Goal: Task Accomplishment & Management: Manage account settings

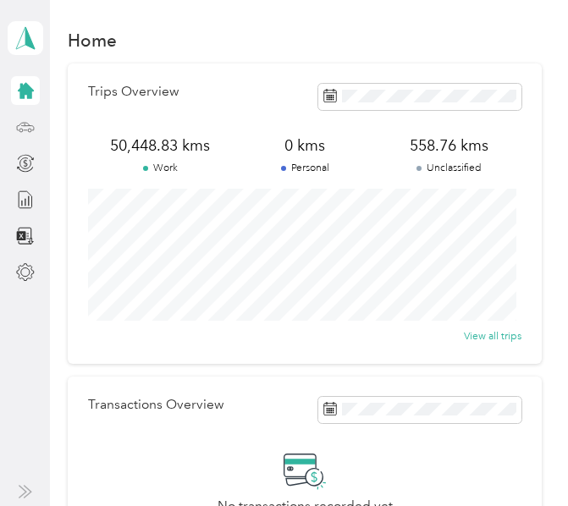
click at [36, 126] on div at bounding box center [25, 127] width 29 height 29
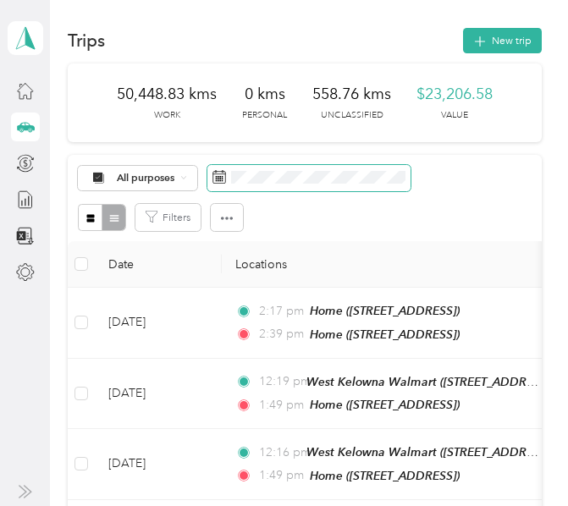
click at [278, 179] on span at bounding box center [308, 178] width 203 height 26
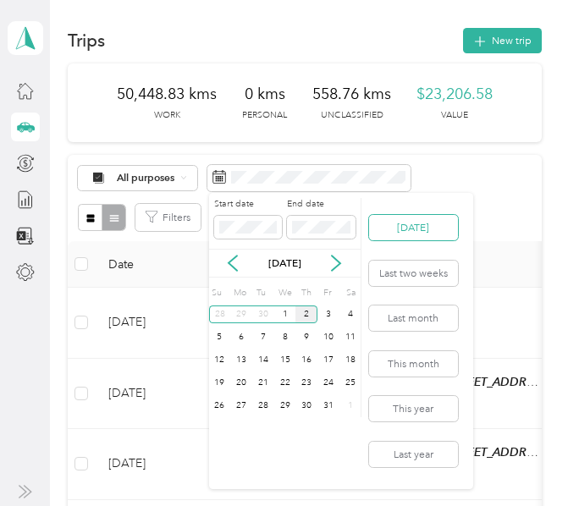
click at [417, 231] on button "[DATE]" at bounding box center [413, 227] width 89 height 25
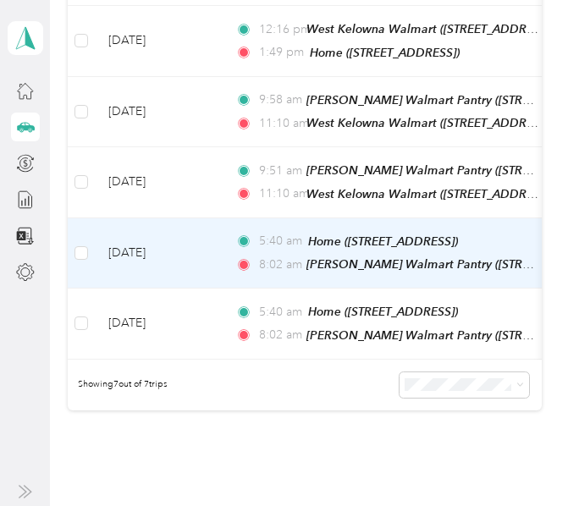
scroll to position [339, 0]
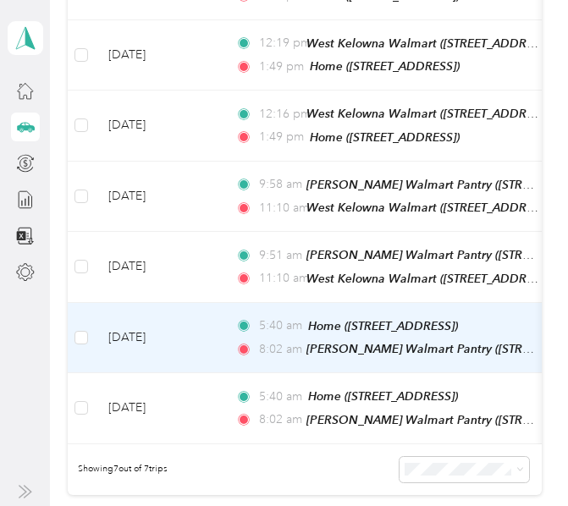
click at [205, 330] on td "[DATE]" at bounding box center [158, 338] width 127 height 71
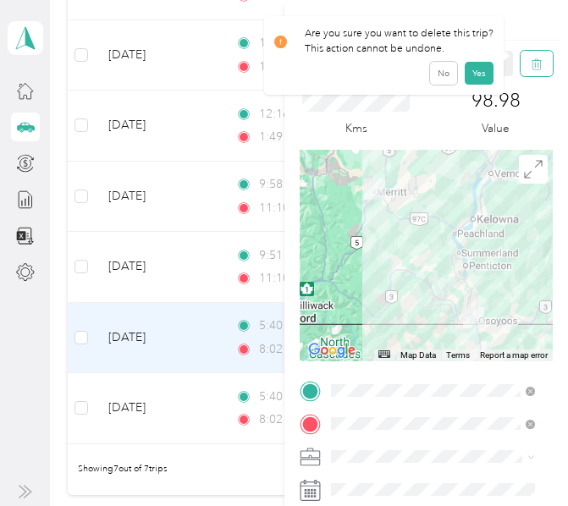
click at [533, 63] on button "button" at bounding box center [537, 63] width 32 height 25
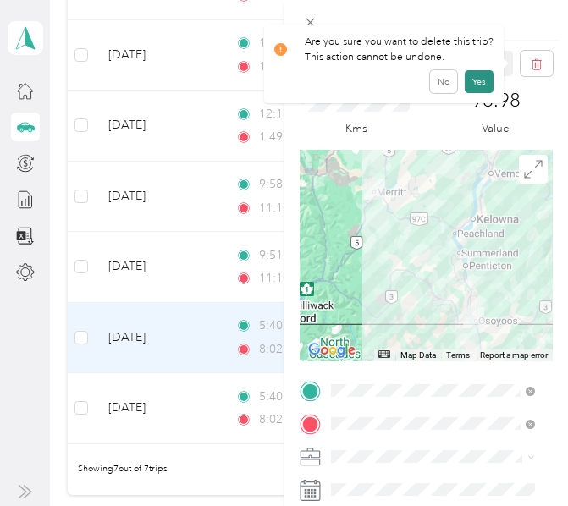
click at [472, 82] on button "Yes" at bounding box center [479, 81] width 29 height 23
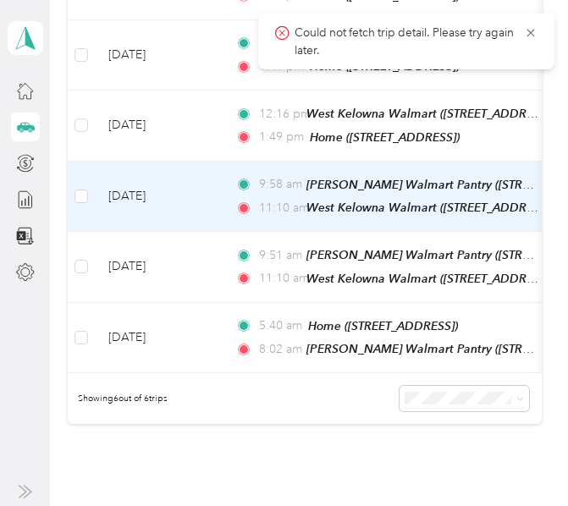
click at [188, 199] on td "[DATE]" at bounding box center [158, 197] width 127 height 71
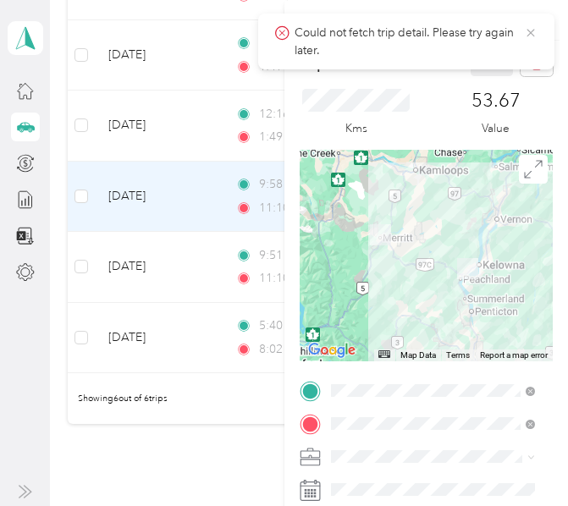
click at [533, 35] on icon at bounding box center [531, 33] width 8 height 8
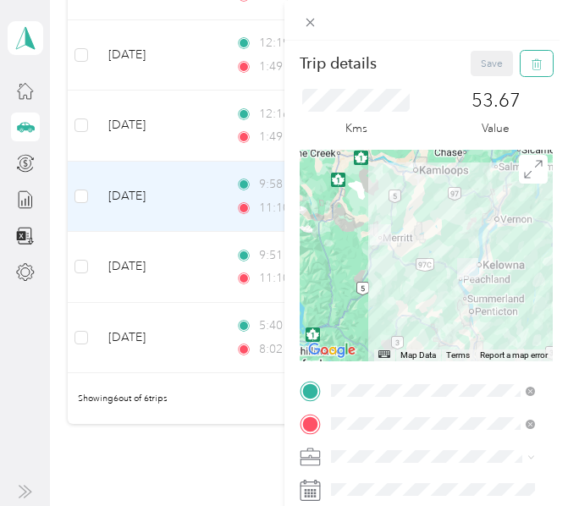
click at [534, 60] on button "button" at bounding box center [537, 63] width 32 height 25
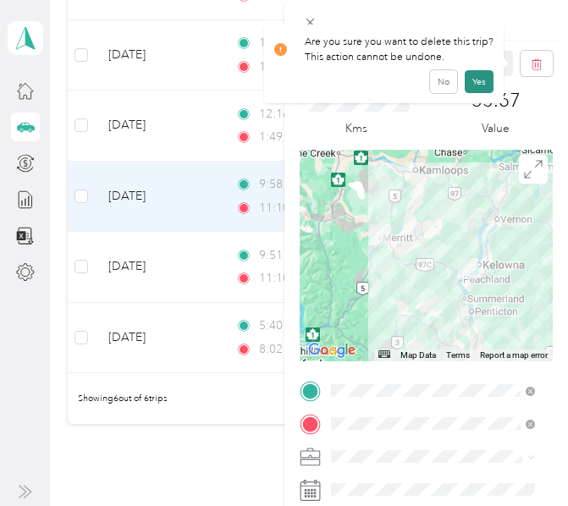
click at [478, 71] on button "Yes" at bounding box center [479, 81] width 29 height 23
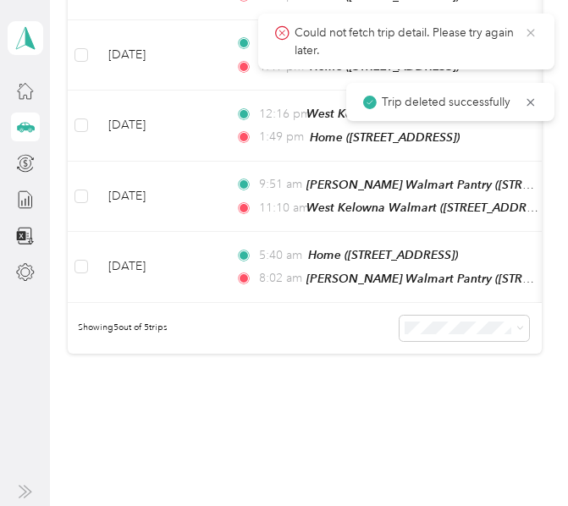
click at [527, 31] on icon at bounding box center [531, 32] width 14 height 15
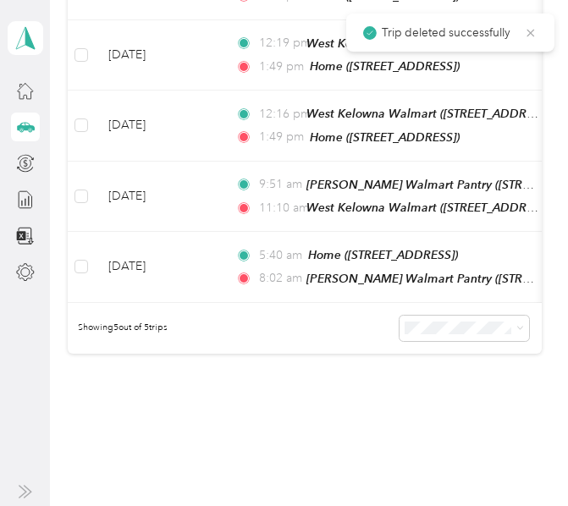
click at [528, 31] on icon at bounding box center [531, 32] width 14 height 15
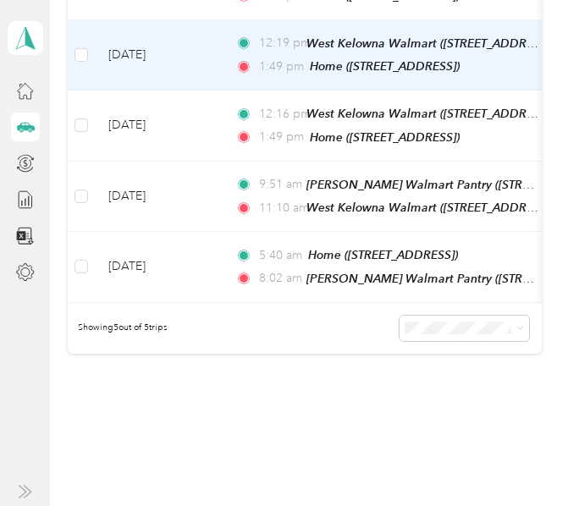
click at [207, 44] on td "[DATE]" at bounding box center [158, 55] width 127 height 71
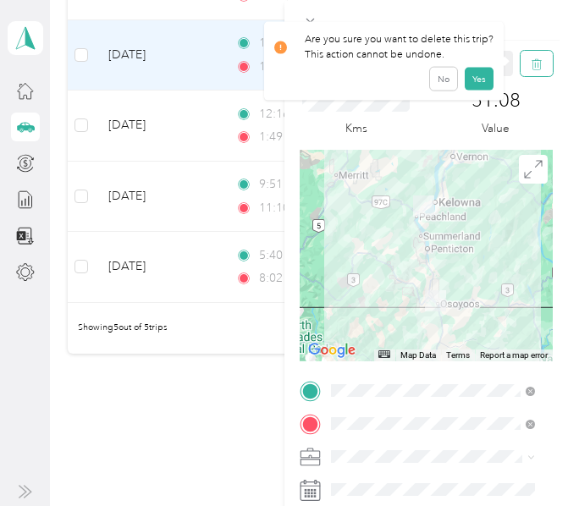
click at [538, 64] on icon "button" at bounding box center [538, 65] width 0 height 4
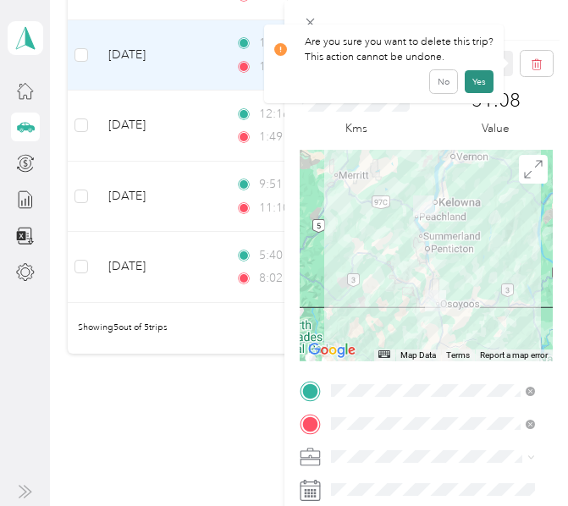
click at [480, 75] on button "Yes" at bounding box center [479, 81] width 29 height 23
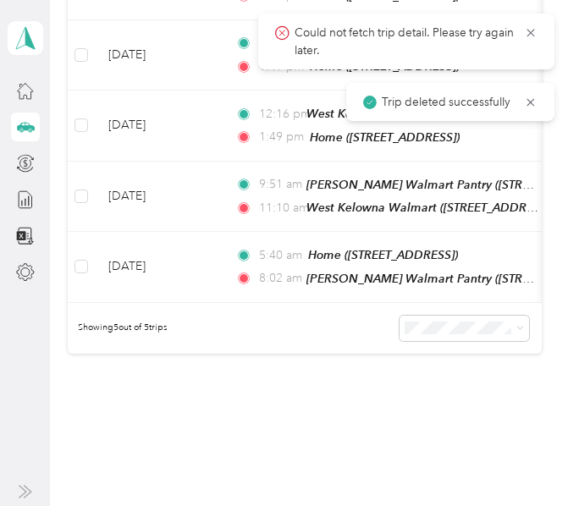
scroll to position [322, 0]
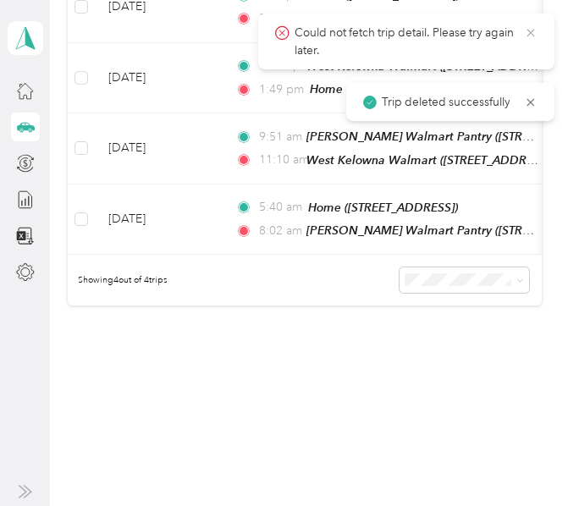
click at [532, 33] on icon at bounding box center [531, 33] width 8 height 8
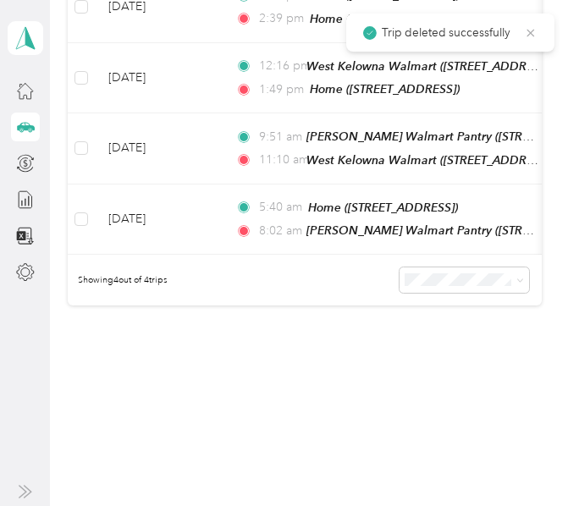
click at [526, 32] on icon at bounding box center [531, 32] width 14 height 15
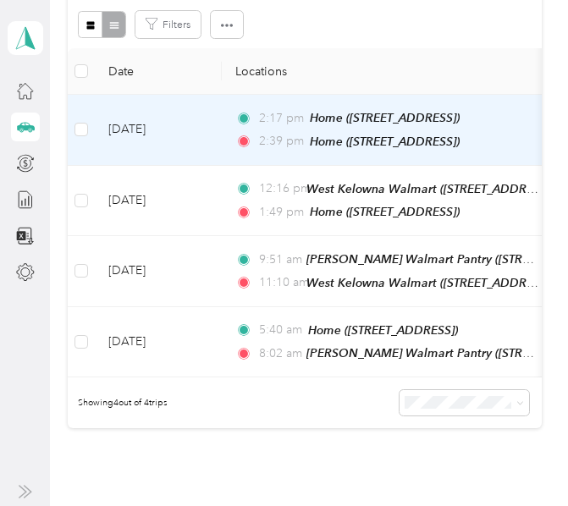
scroll to position [152, 0]
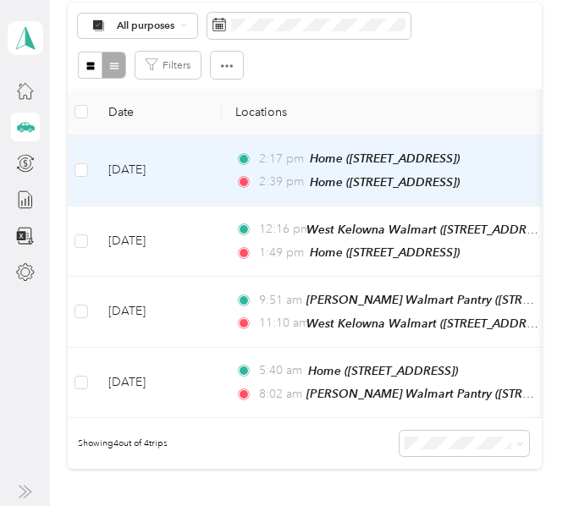
click at [213, 181] on td "[DATE]" at bounding box center [158, 170] width 127 height 71
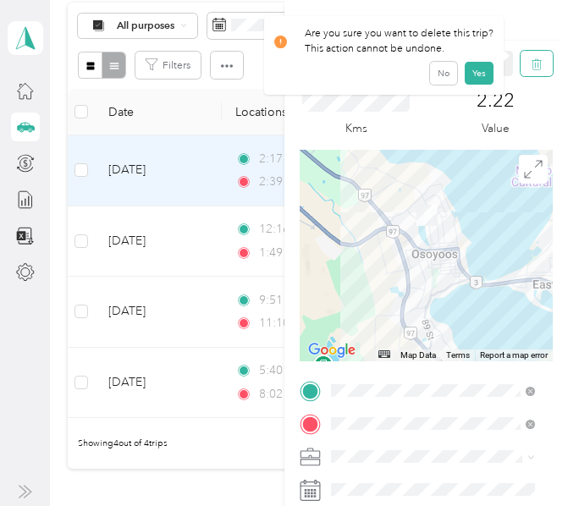
click at [531, 64] on icon "button" at bounding box center [537, 64] width 12 height 12
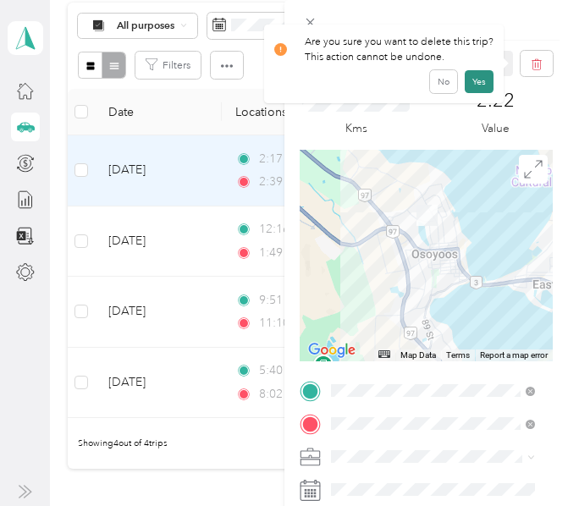
click at [477, 83] on button "Yes" at bounding box center [479, 81] width 29 height 23
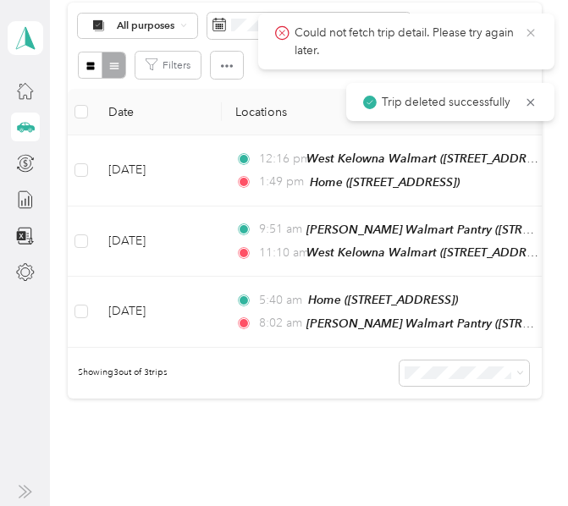
click at [529, 30] on icon at bounding box center [531, 33] width 8 height 8
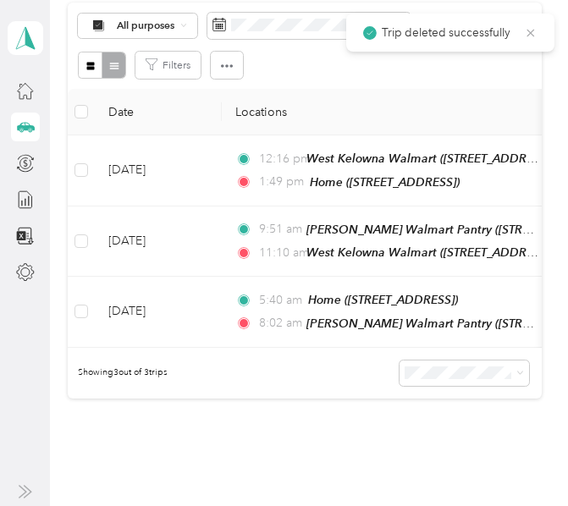
click at [534, 31] on icon at bounding box center [531, 32] width 14 height 15
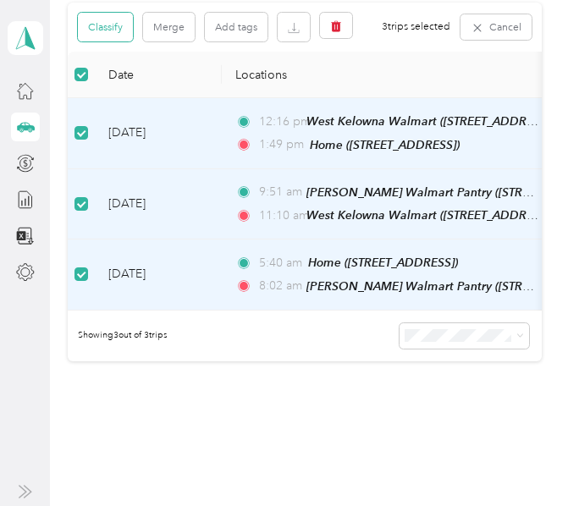
click at [99, 31] on button "Classify" at bounding box center [105, 27] width 55 height 29
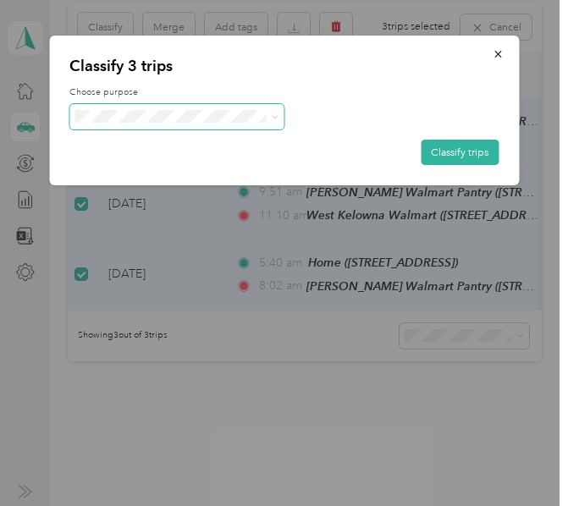
click at [130, 124] on span at bounding box center [176, 116] width 215 height 25
click at [133, 142] on li "[PERSON_NAME] [GEOGRAPHIC_DATA]" at bounding box center [187, 143] width 237 height 25
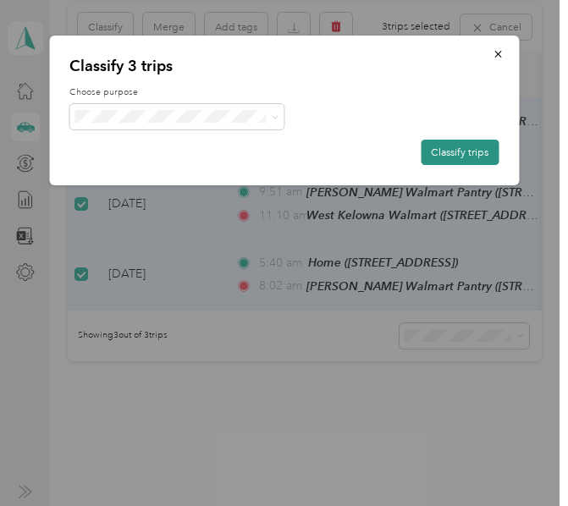
click at [439, 146] on button "Classify trips" at bounding box center [460, 152] width 78 height 25
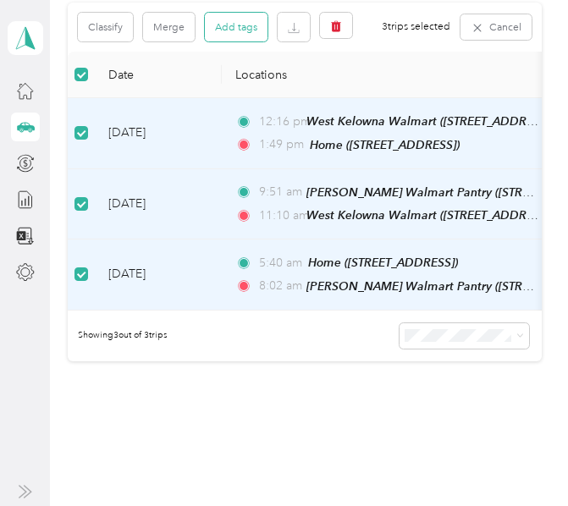
click at [237, 39] on button "Add tags" at bounding box center [236, 27] width 63 height 29
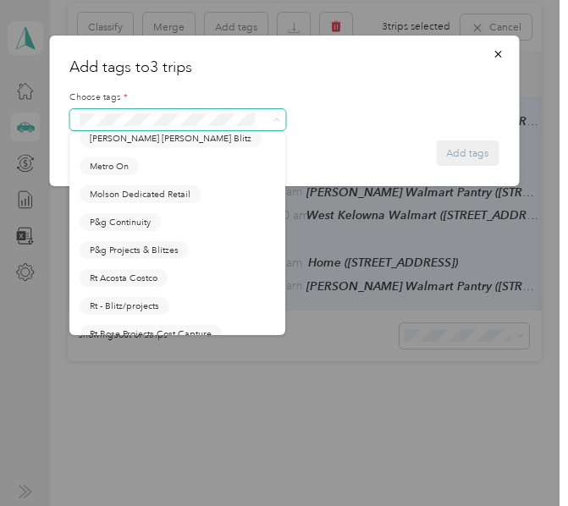
scroll to position [847, 0]
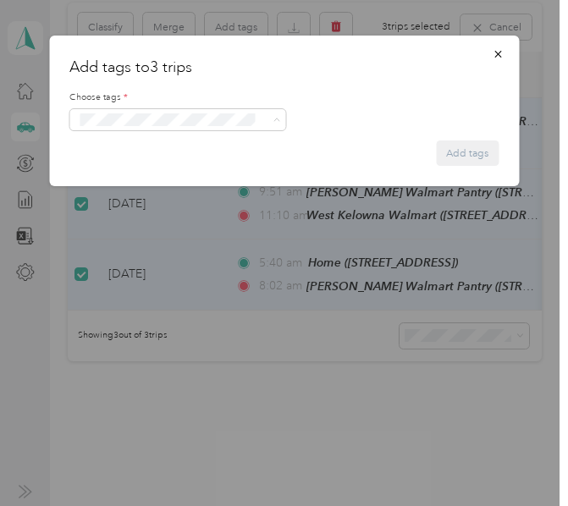
click at [132, 144] on span "P&g Continuity" at bounding box center [120, 137] width 61 height 13
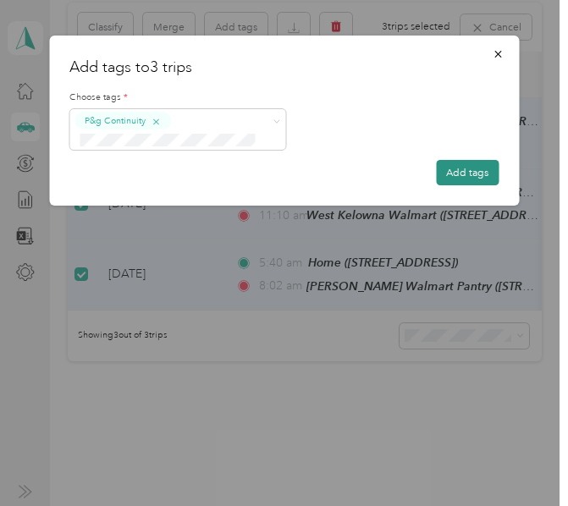
click at [472, 168] on button "Add tags" at bounding box center [467, 172] width 63 height 25
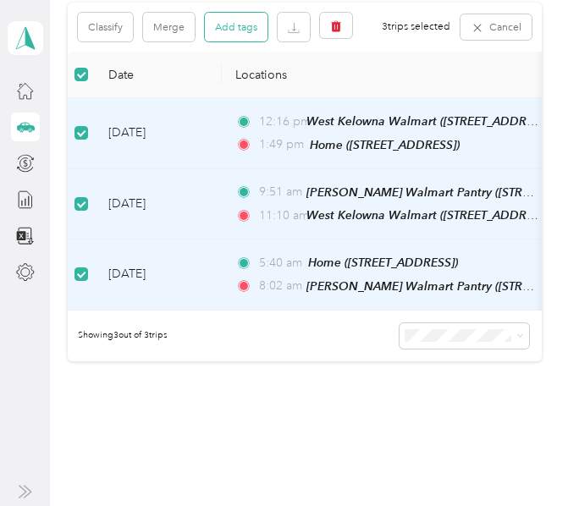
click at [257, 36] on button "Add tags" at bounding box center [236, 27] width 63 height 29
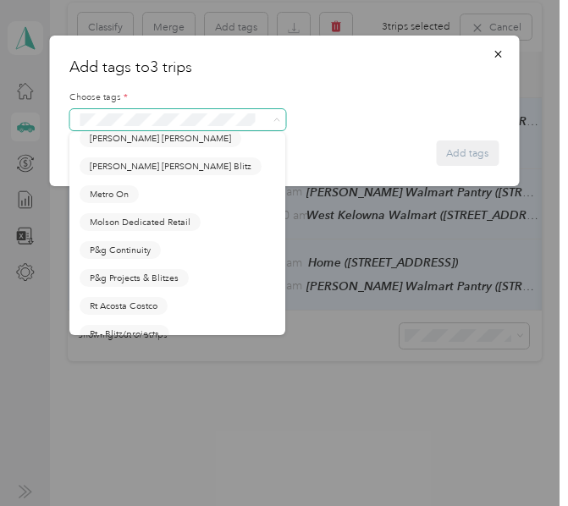
scroll to position [762, 0]
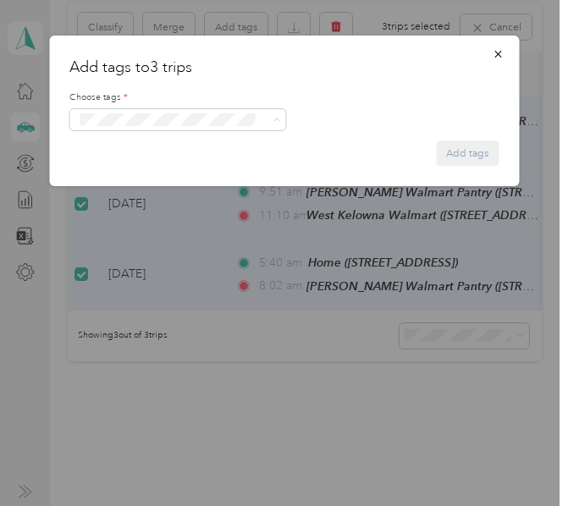
click at [247, 419] on div at bounding box center [284, 253] width 568 height 506
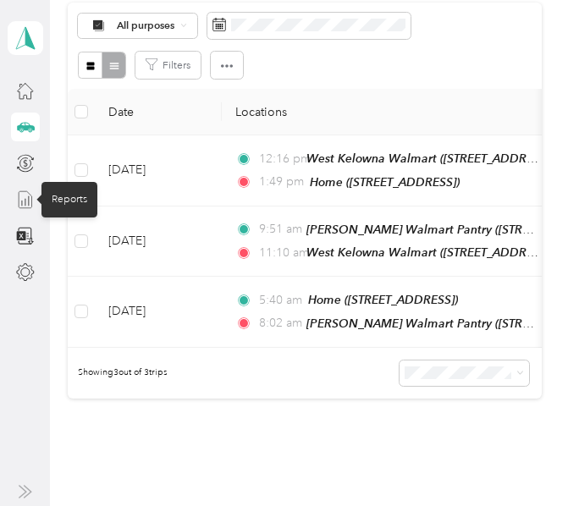
click at [24, 198] on icon at bounding box center [25, 199] width 19 height 19
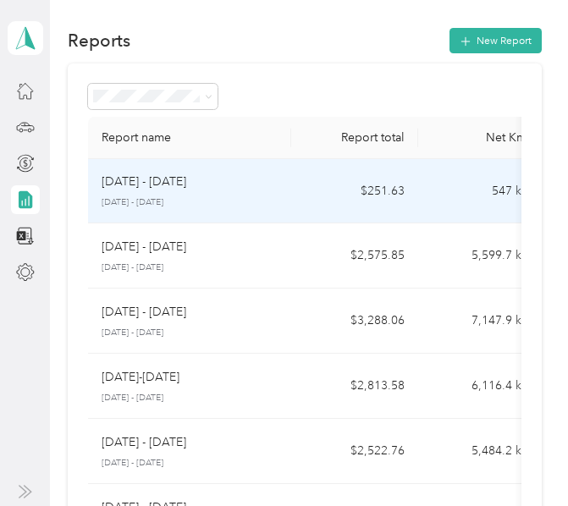
click at [240, 191] on div "[DATE] - [DATE] [DATE] - [DATE]" at bounding box center [190, 191] width 176 height 36
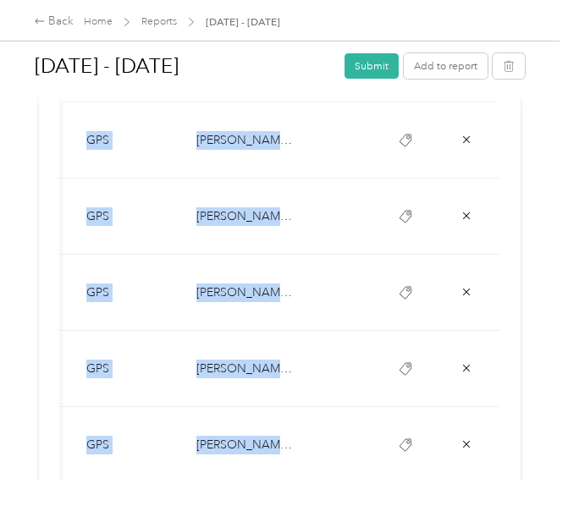
scroll to position [920, 0]
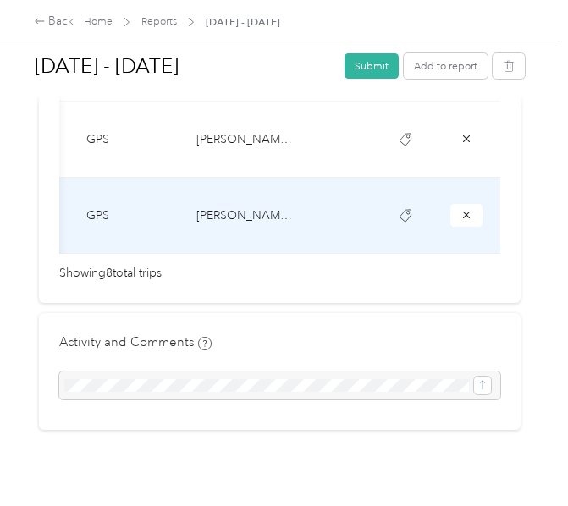
drag, startPoint x: 56, startPoint y: 211, endPoint x: 469, endPoint y: 228, distance: 413.5
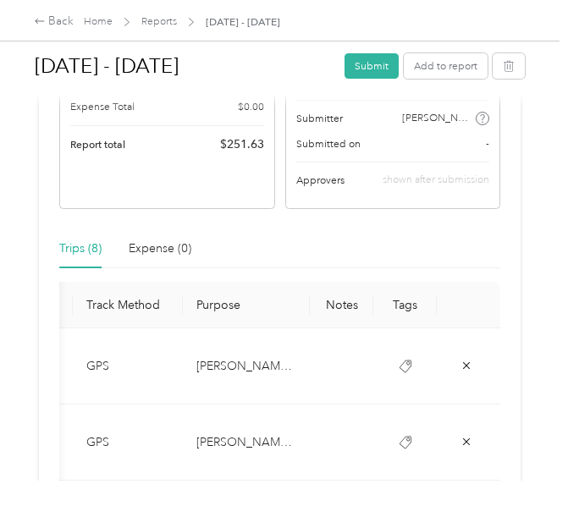
scroll to position [0, 0]
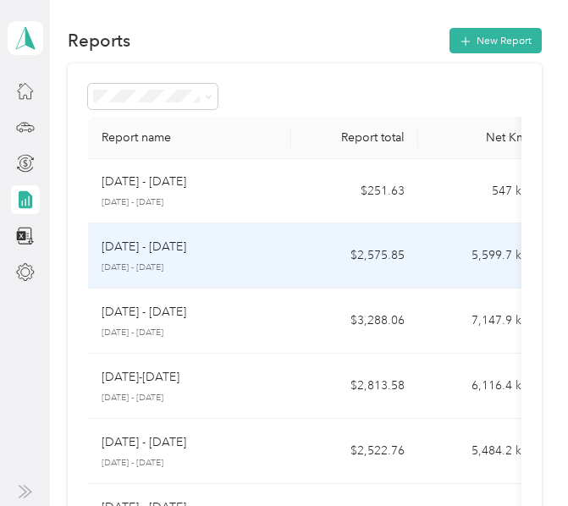
click at [180, 257] on div "[DATE] - [DATE] [DATE] - [DATE]" at bounding box center [190, 256] width 176 height 36
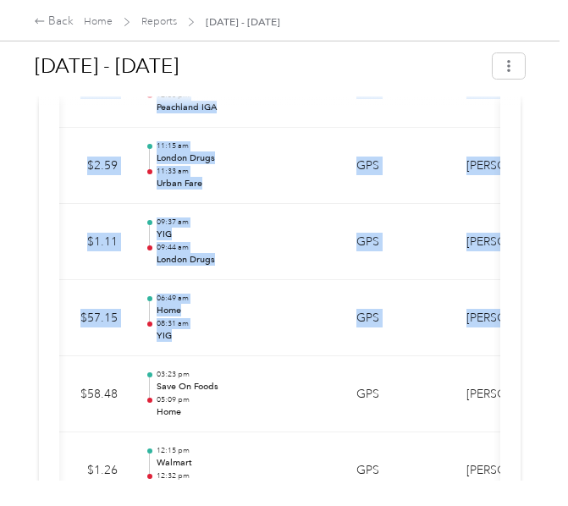
scroll to position [0, 553]
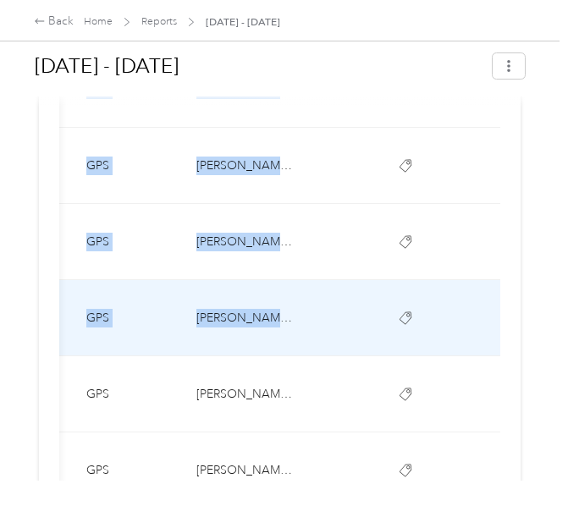
drag, startPoint x: 90, startPoint y: 153, endPoint x: 494, endPoint y: 331, distance: 441.2
copy tbody "47.8 [DATE] $21.99 03:43 pm Keremeos Buy-Low Foods 04:21 pm Home GPS [PERSON_NA…"
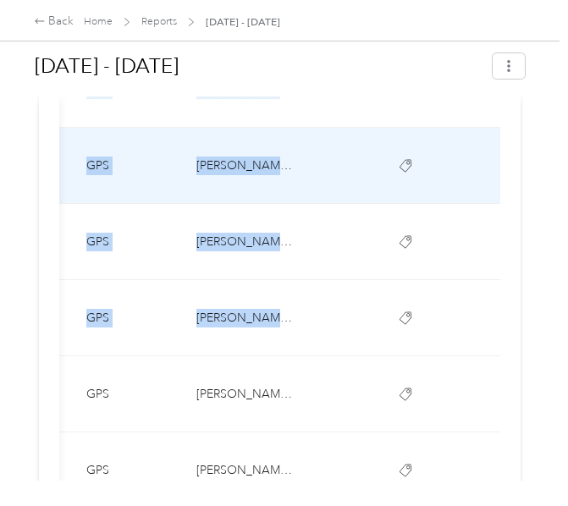
copy tbody "47.8 [DATE] $21.99 03:43 pm Keremeos Buy-Low Foods 04:21 pm Home GPS [PERSON_NA…"
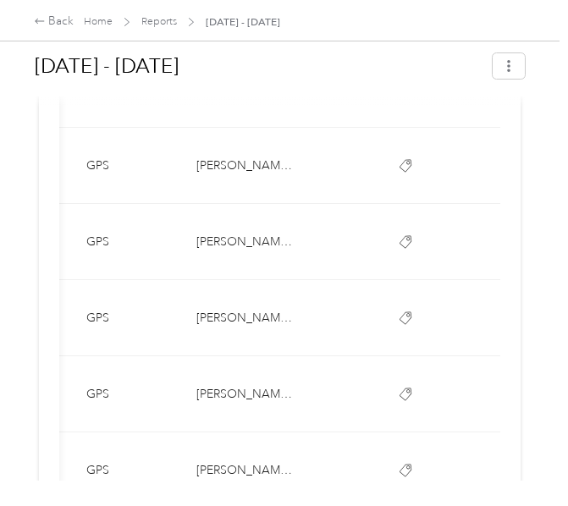
click at [335, 76] on h1 "[DATE] - [DATE]" at bounding box center [259, 66] width 448 height 41
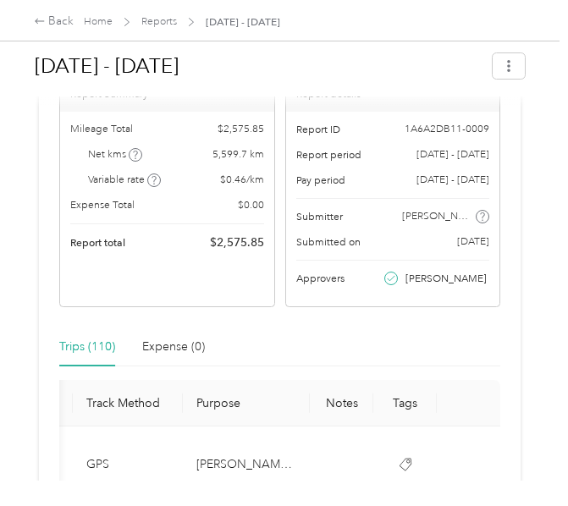
scroll to position [0, 0]
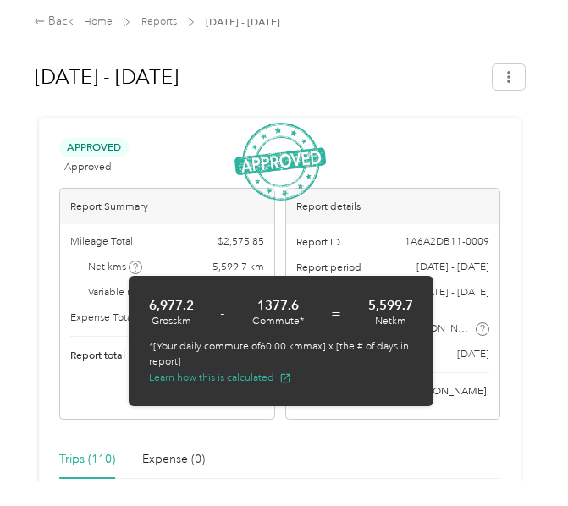
click at [135, 266] on icon at bounding box center [135, 267] width 8 height 8
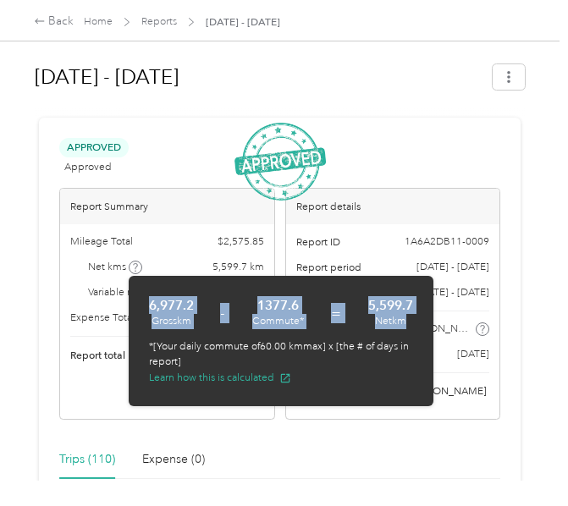
drag, startPoint x: 135, startPoint y: 304, endPoint x: 414, endPoint y: 322, distance: 279.9
click at [414, 322] on div "6,977.2 [PERSON_NAME] - 1377.6 Commute* = 5,599.7 Net km *[Your daily commute o…" at bounding box center [281, 341] width 305 height 130
copy div "6,977.2 [PERSON_NAME] - 1377.6 Commute* = 5,599.7 Net km"
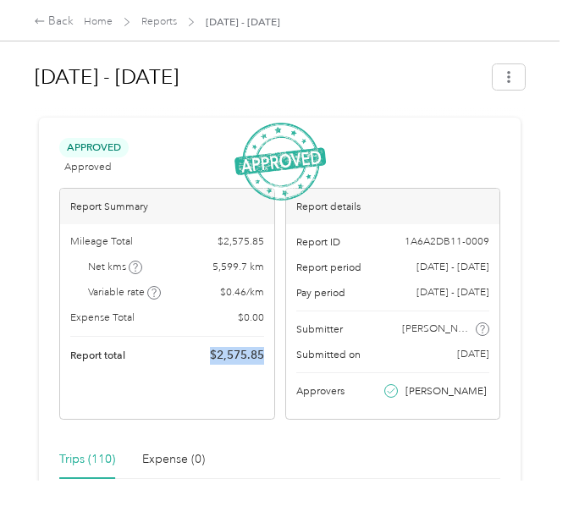
drag, startPoint x: 208, startPoint y: 352, endPoint x: 263, endPoint y: 357, distance: 55.3
click at [263, 357] on div "Mileage Total $ 2,575.85 Net kms 5,599.7 km Variable rate $ 0.46 / km Expense T…" at bounding box center [167, 299] width 214 height 151
copy span "$ 2,575.85"
click at [98, 23] on link "Home" at bounding box center [98, 21] width 29 height 13
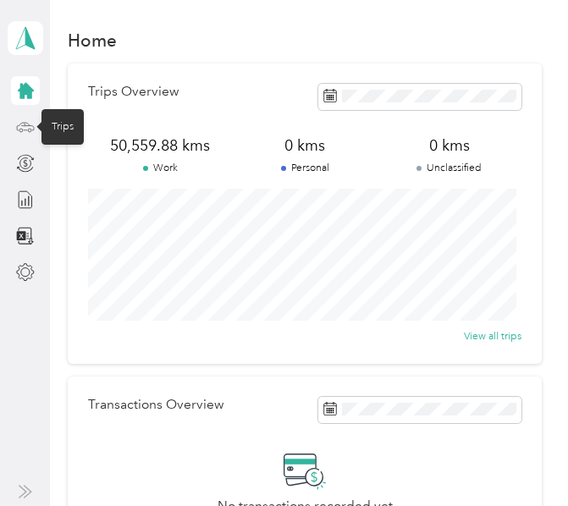
click at [31, 126] on icon at bounding box center [25, 127] width 17 height 8
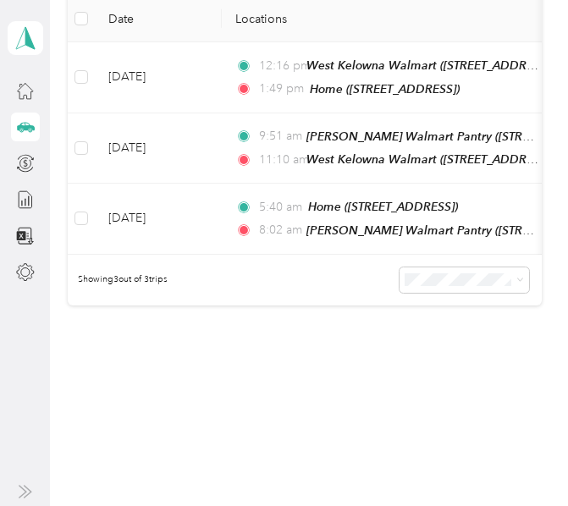
scroll to position [168, 0]
